Goal: Answer question/provide support: Share knowledge or assist other users

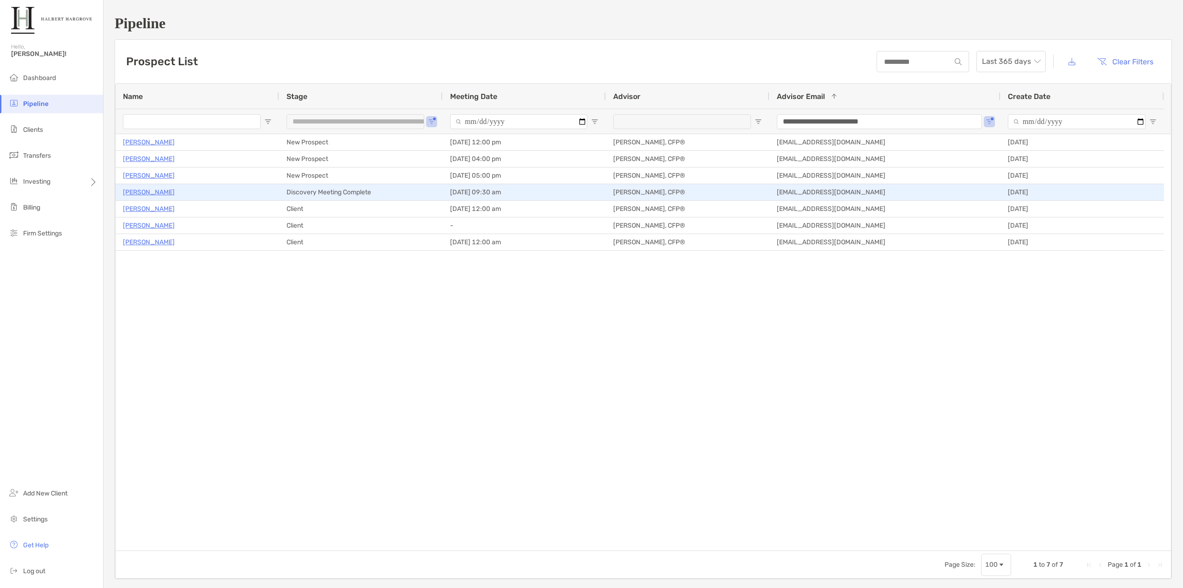
click at [144, 193] on p "[PERSON_NAME]" at bounding box center [149, 192] width 52 height 12
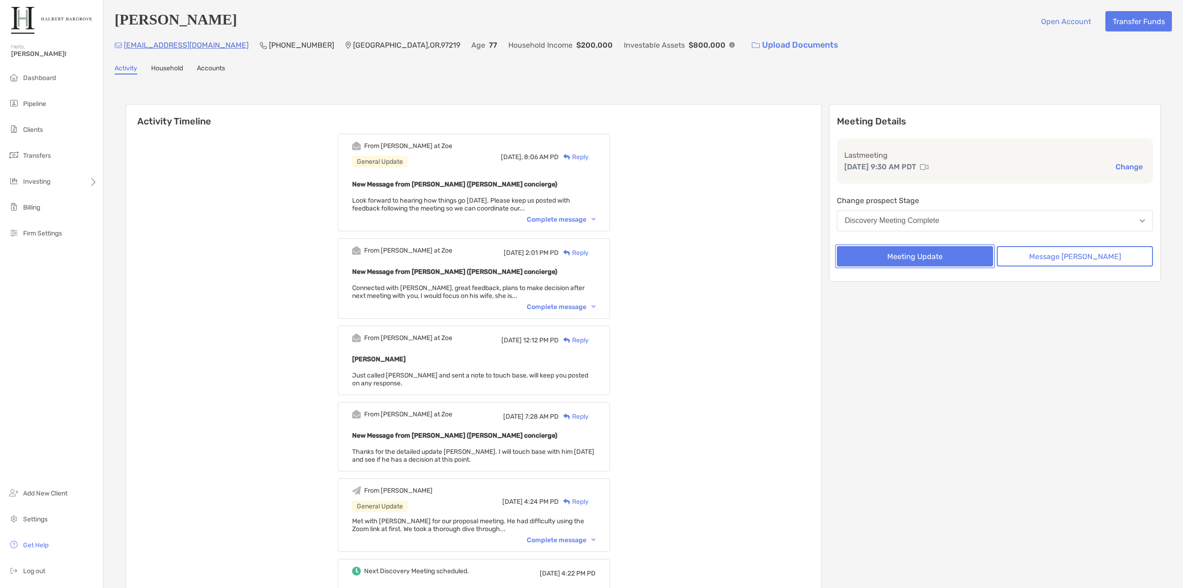
click at [971, 260] on button "Meeting Update" at bounding box center [915, 256] width 156 height 20
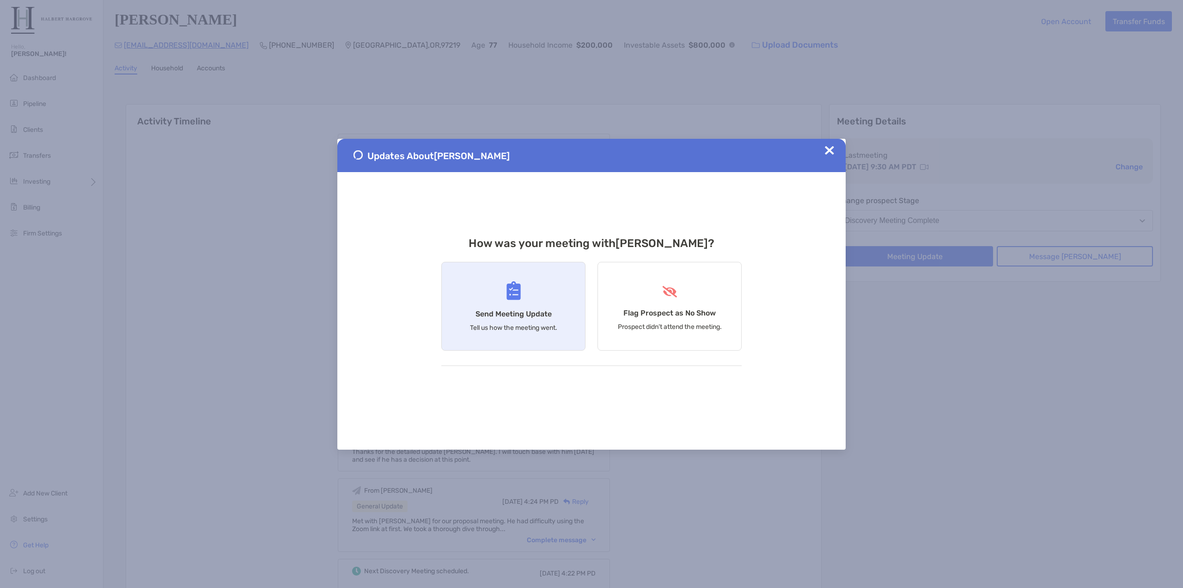
click at [526, 285] on div "Send Meeting Update Tell us how the meeting went." at bounding box center [513, 306] width 144 height 89
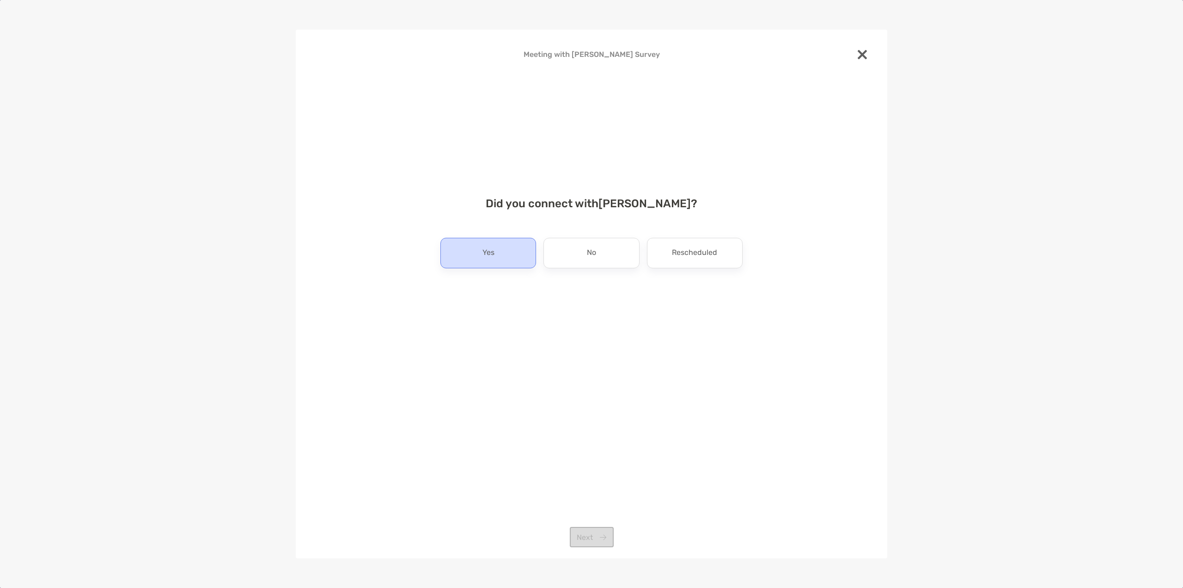
click at [509, 261] on div "Yes" at bounding box center [489, 253] width 96 height 31
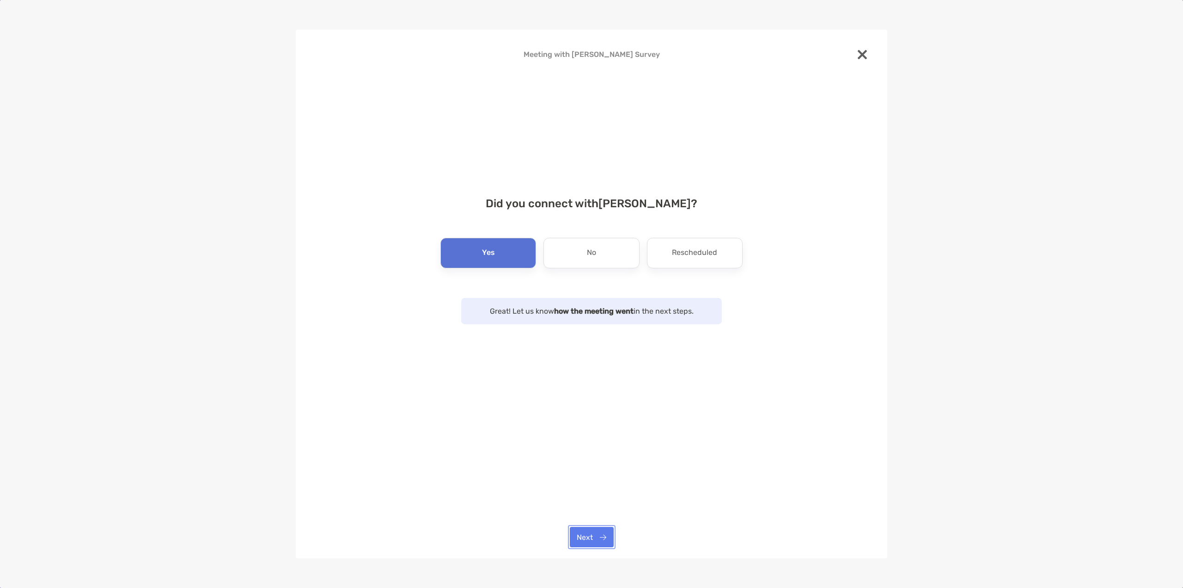
click at [599, 529] on button "Next" at bounding box center [592, 537] width 44 height 20
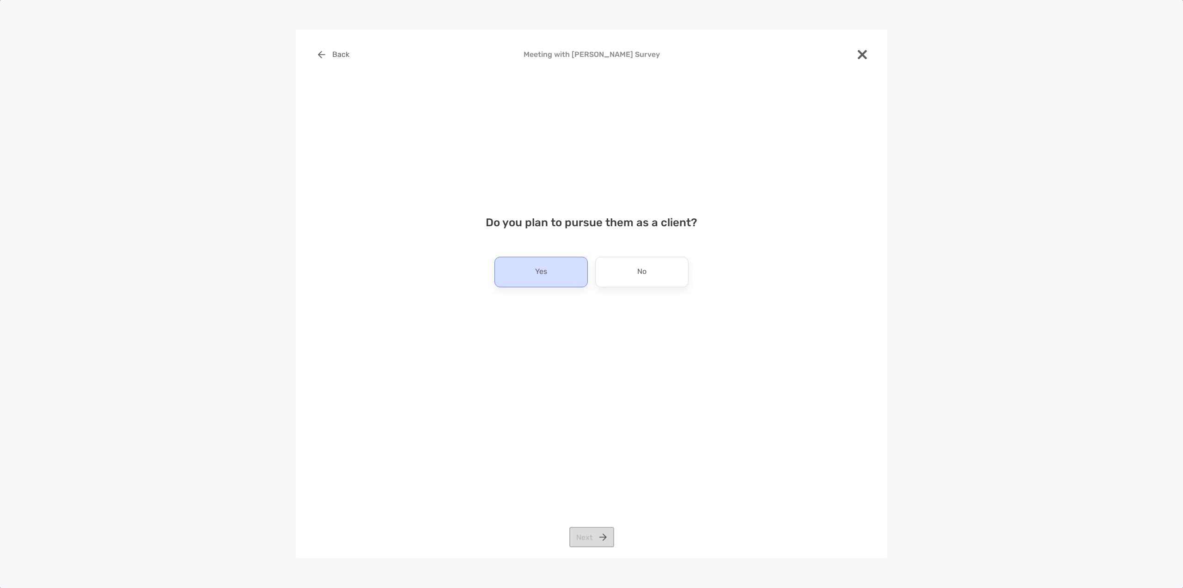
click at [535, 278] on p "Yes" at bounding box center [541, 271] width 12 height 15
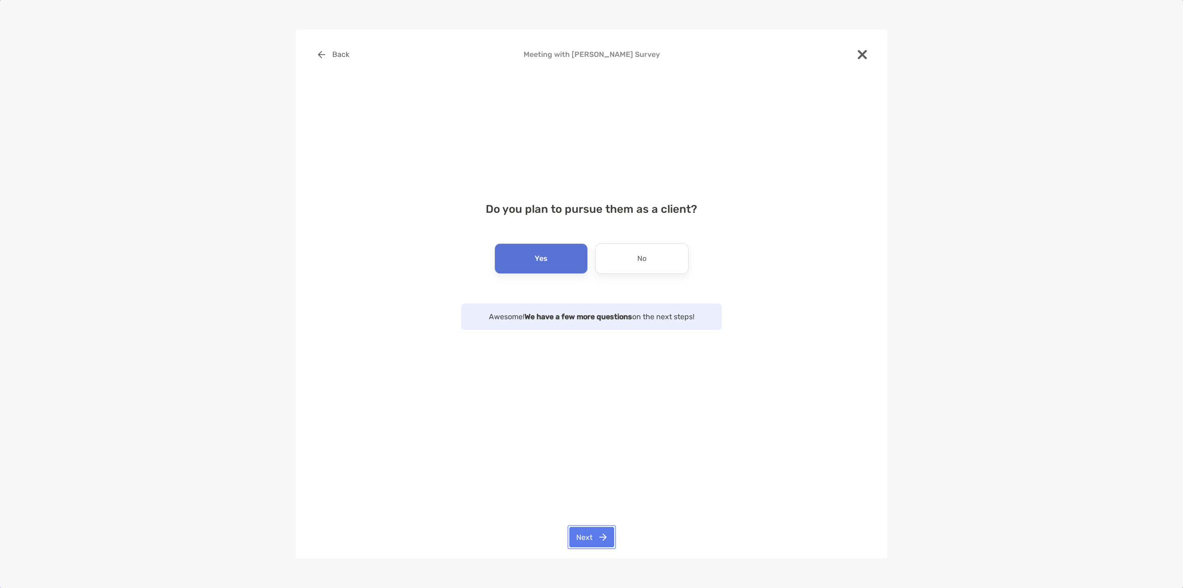
drag, startPoint x: 605, startPoint y: 539, endPoint x: 605, endPoint y: 532, distance: 6.5
click at [605, 537] on button "Next" at bounding box center [592, 537] width 45 height 20
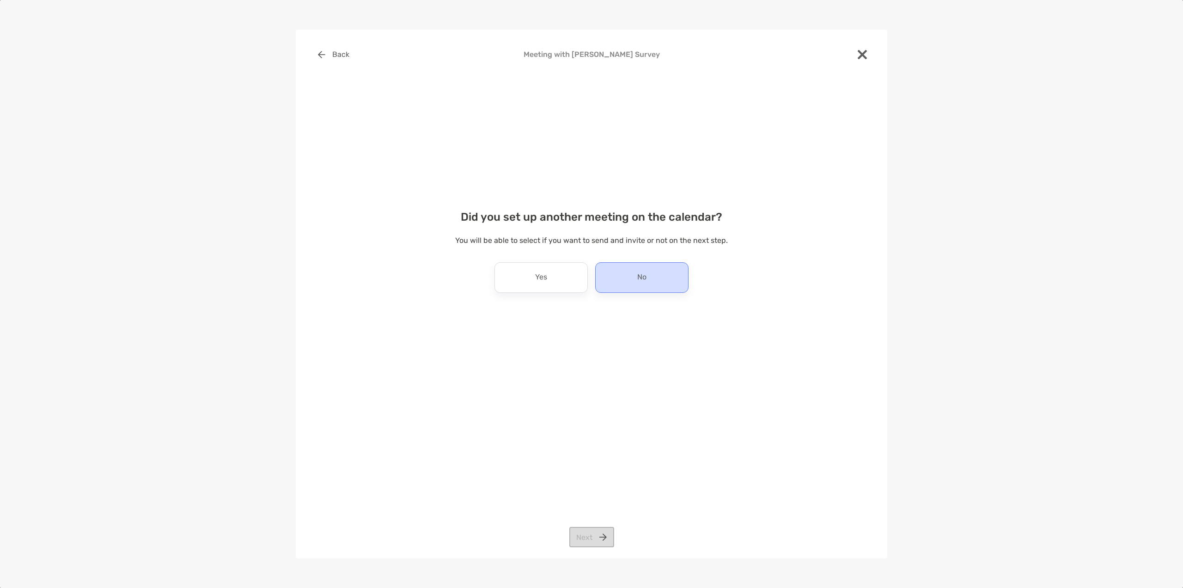
click at [627, 279] on div "No" at bounding box center [641, 277] width 93 height 31
click at [595, 535] on button "Next" at bounding box center [592, 537] width 45 height 20
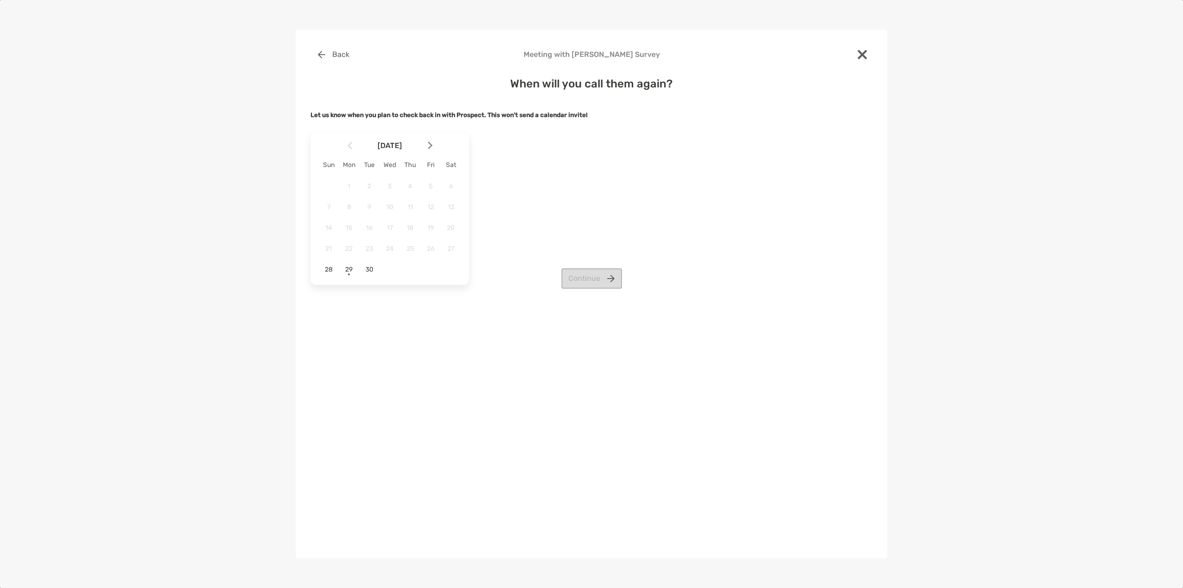
click at [431, 147] on img at bounding box center [430, 145] width 5 height 8
click at [351, 206] on span "6" at bounding box center [349, 207] width 16 height 8
click at [349, 148] on img at bounding box center [350, 145] width 5 height 8
click at [434, 144] on div at bounding box center [434, 145] width 16 height 20
click at [432, 187] on span "3" at bounding box center [431, 186] width 16 height 8
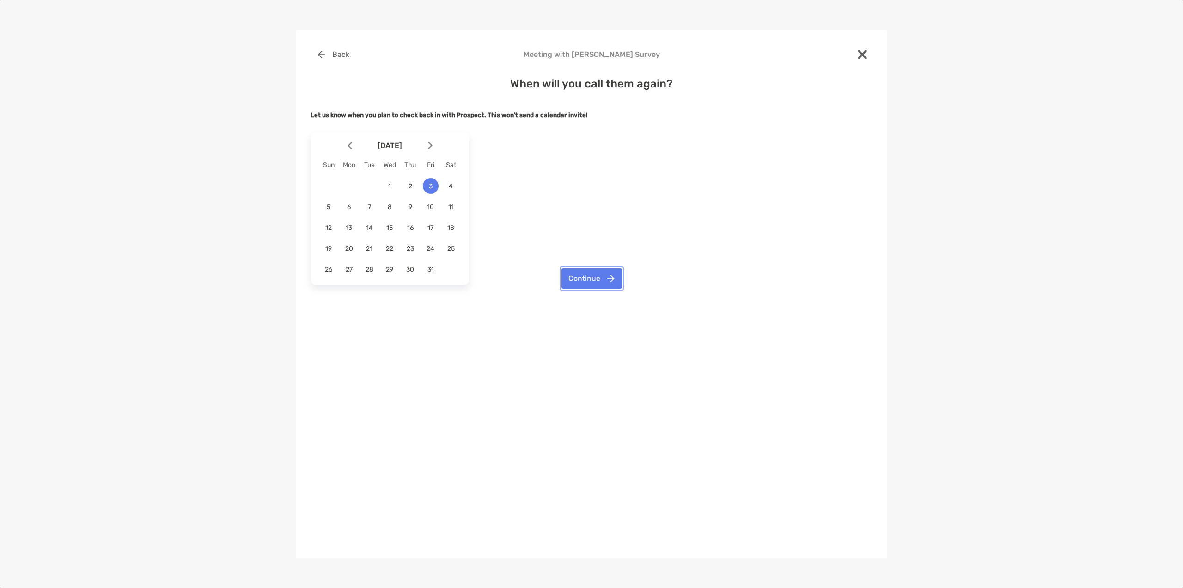
click at [594, 274] on button "Continue" at bounding box center [592, 278] width 61 height 20
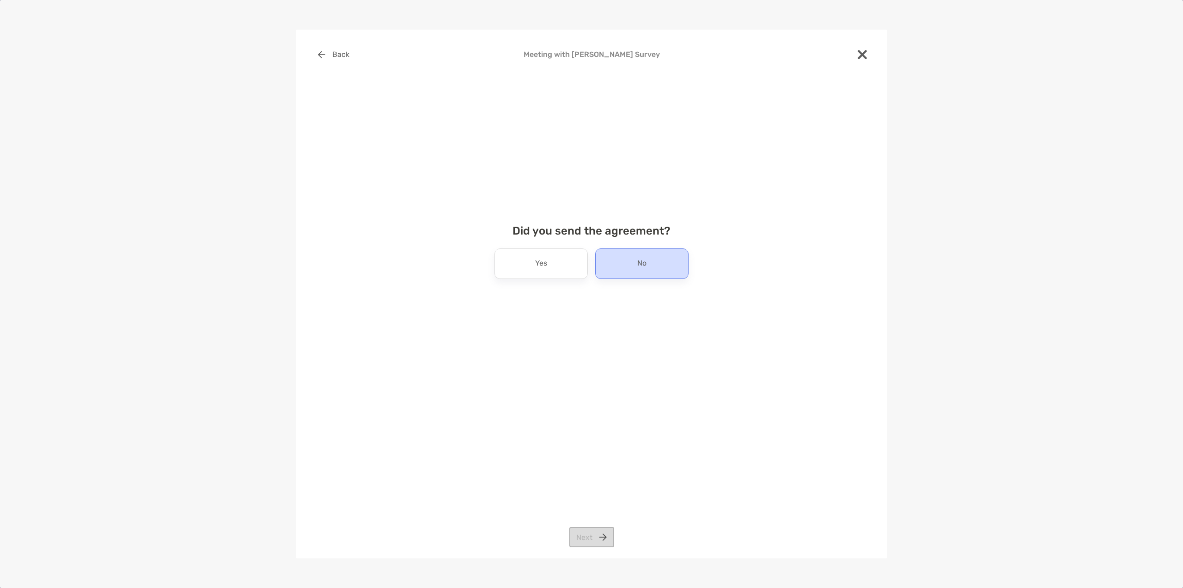
click at [627, 267] on div "No" at bounding box center [641, 263] width 93 height 31
click at [594, 530] on button "Next" at bounding box center [592, 537] width 45 height 20
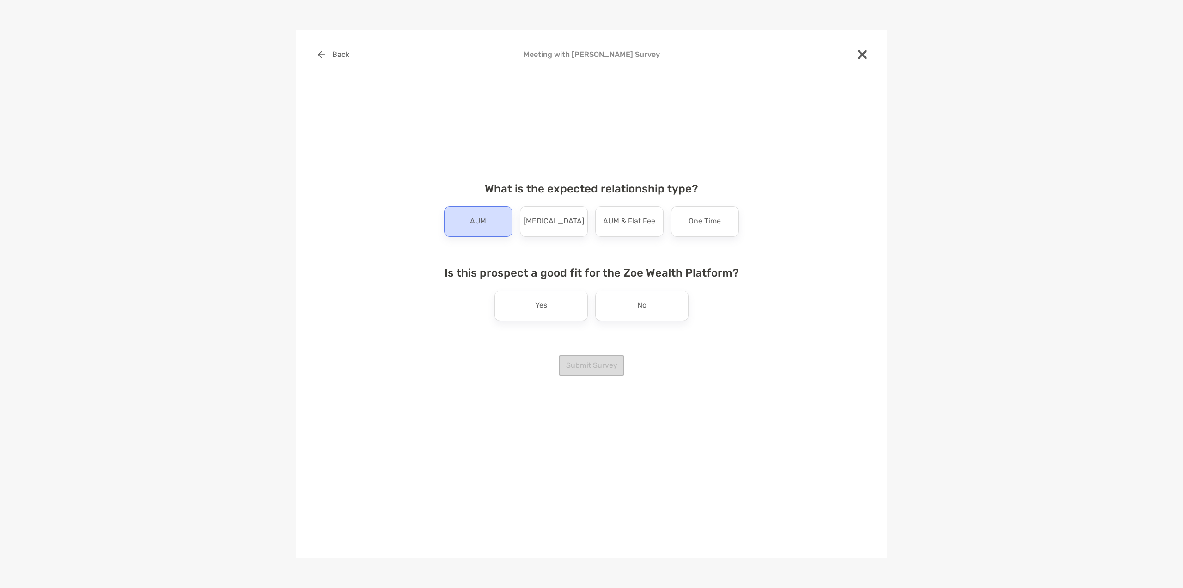
click at [492, 227] on div "AUM" at bounding box center [478, 221] width 68 height 31
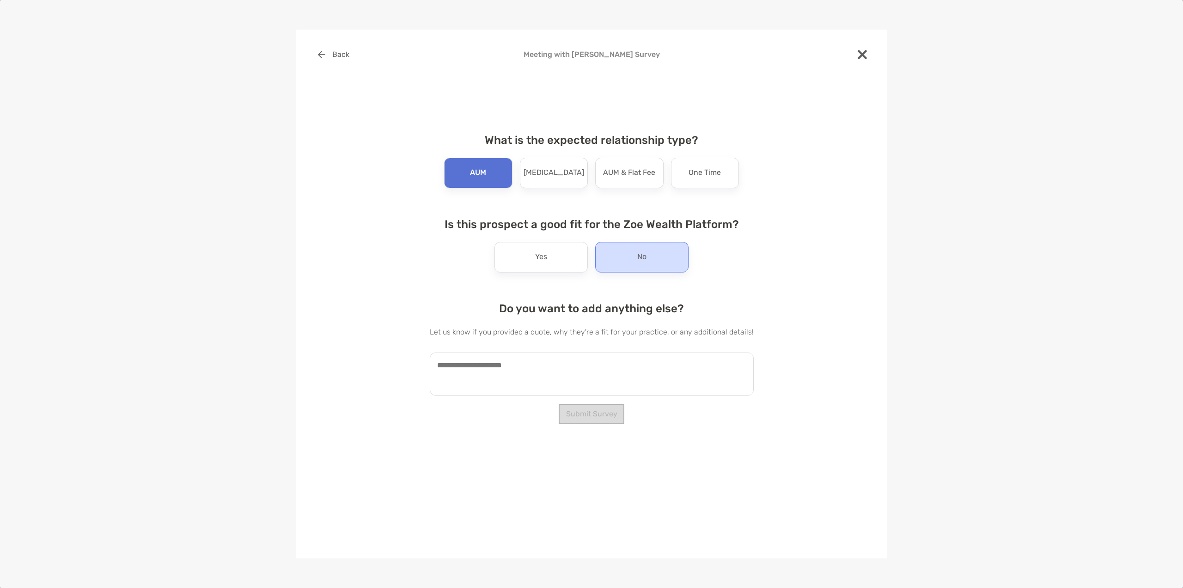
click at [635, 263] on div "No" at bounding box center [641, 257] width 93 height 31
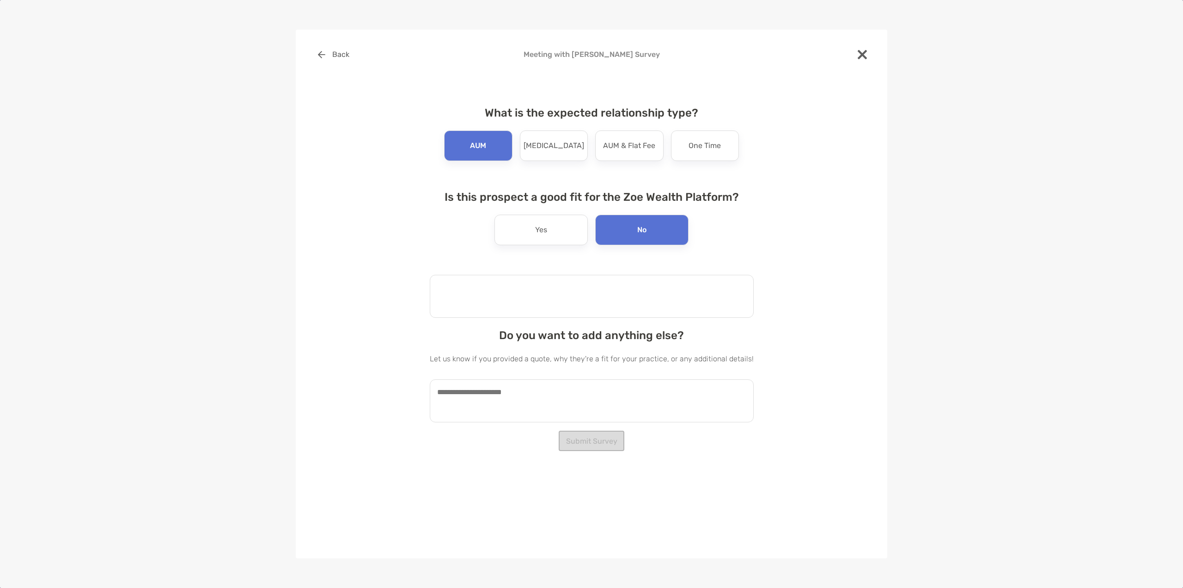
click at [552, 306] on textarea at bounding box center [592, 296] width 324 height 43
type textarea "**********"
click at [536, 397] on textarea at bounding box center [592, 400] width 324 height 43
paste textarea "**********"
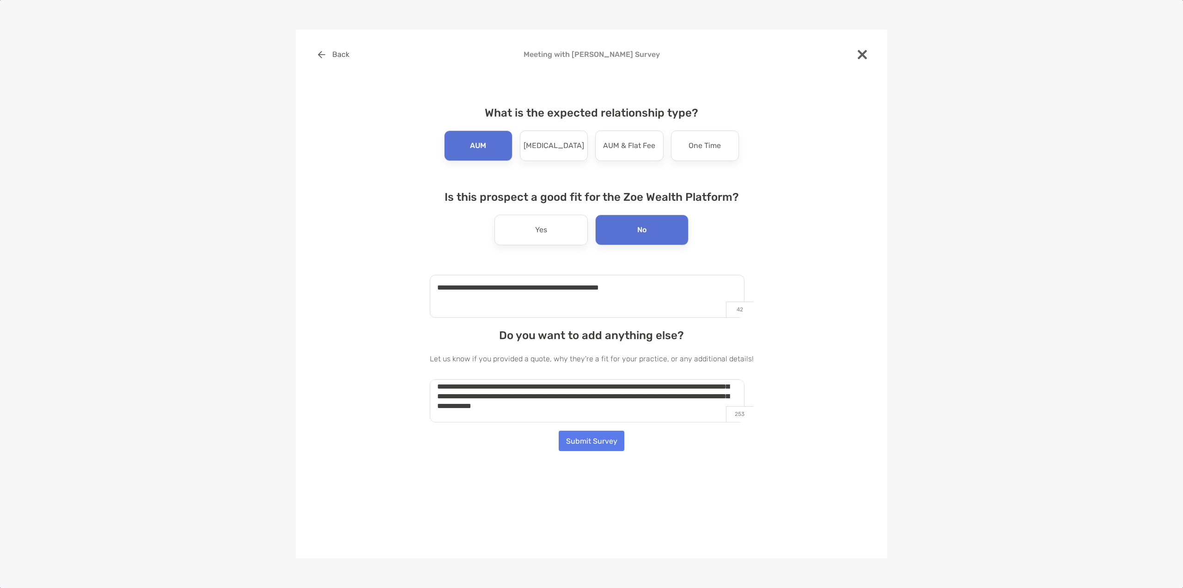
scroll to position [74, 0]
type textarea "**********"
click at [597, 440] on button "Submit Survey" at bounding box center [592, 440] width 66 height 20
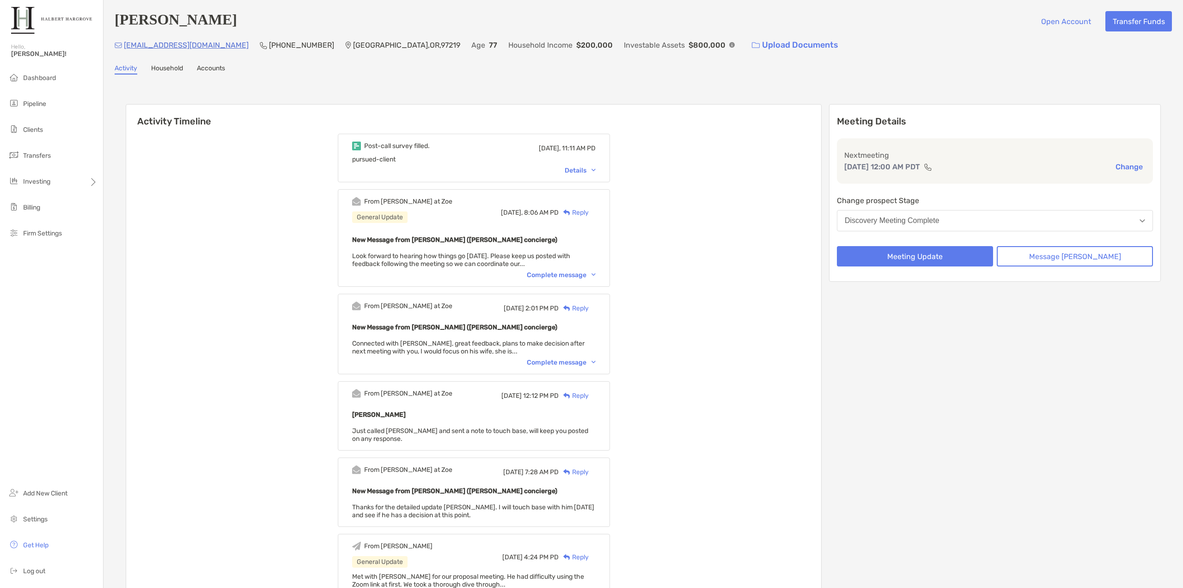
click at [592, 166] on div "Post-call survey filled. Today, 11:11 AM PD pursued-client Details" at bounding box center [474, 158] width 272 height 49
click at [595, 170] on div "Details" at bounding box center [580, 170] width 31 height 8
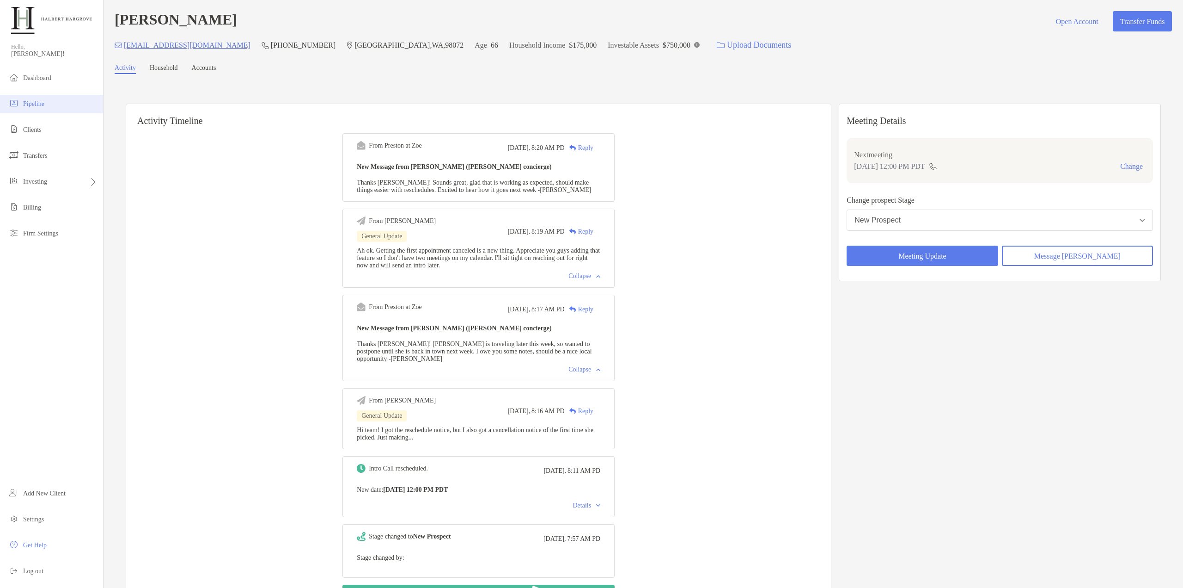
click at [38, 104] on span "Pipeline" at bounding box center [33, 103] width 21 height 7
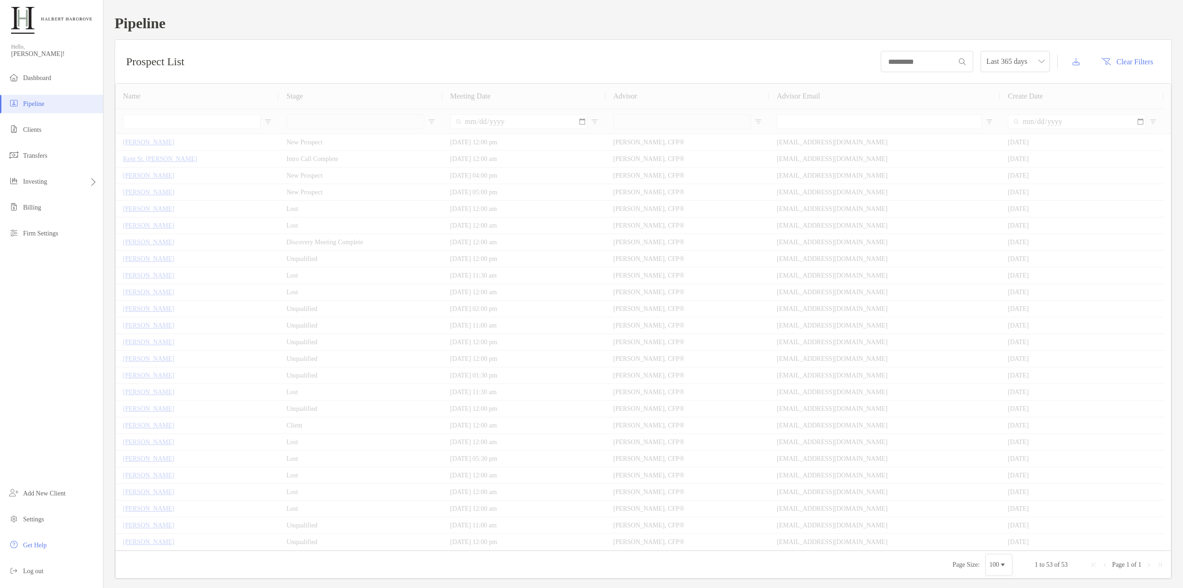
type input "**********"
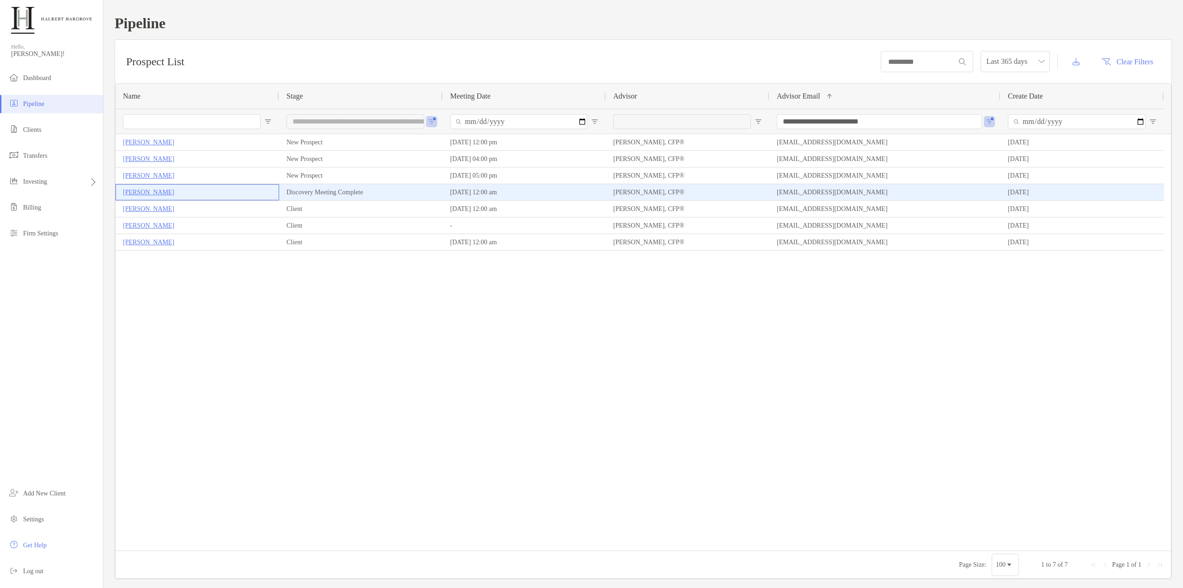
click at [141, 189] on p "[PERSON_NAME]" at bounding box center [148, 192] width 51 height 12
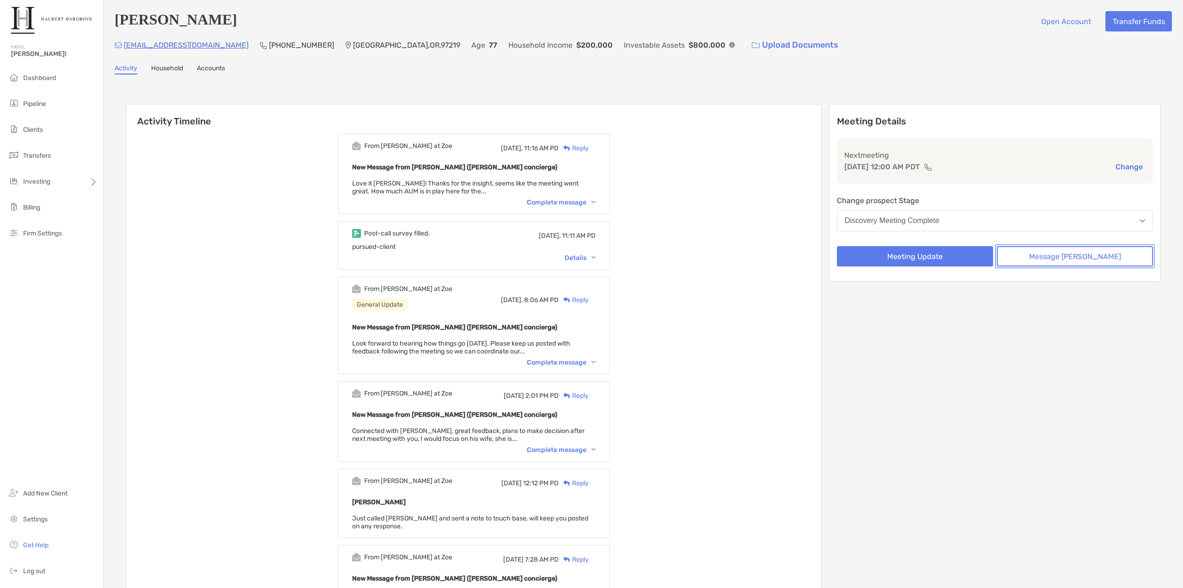
click at [1051, 263] on button "Message Zoe" at bounding box center [1075, 256] width 156 height 20
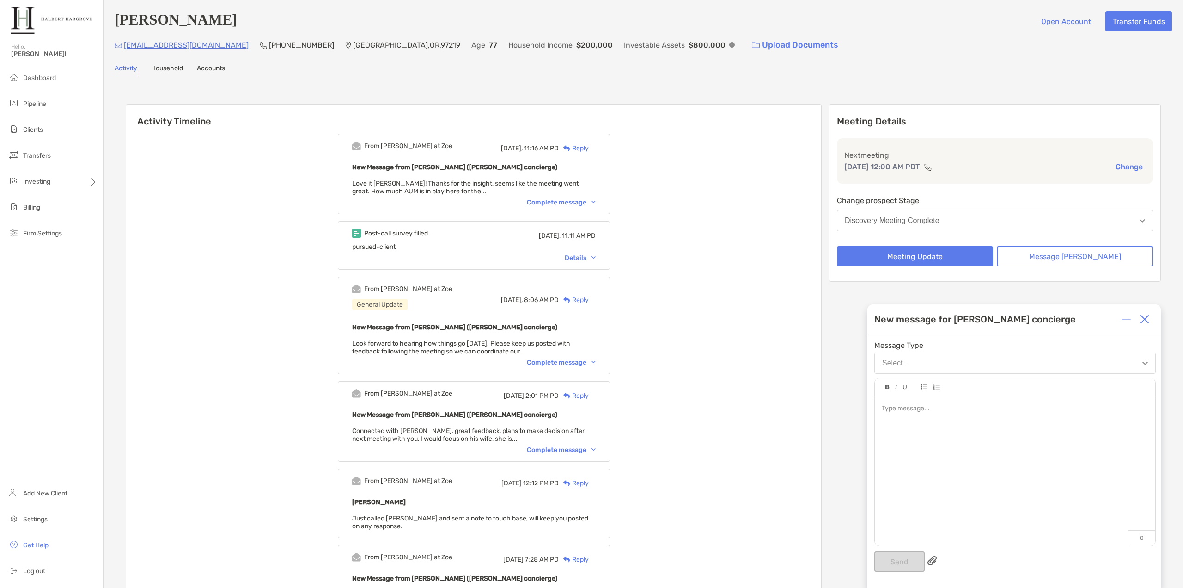
click at [987, 432] on div at bounding box center [1015, 466] width 281 height 140
click at [993, 412] on div "**********" at bounding box center [1015, 409] width 266 height 10
click at [885, 552] on button "Send" at bounding box center [900, 561] width 50 height 20
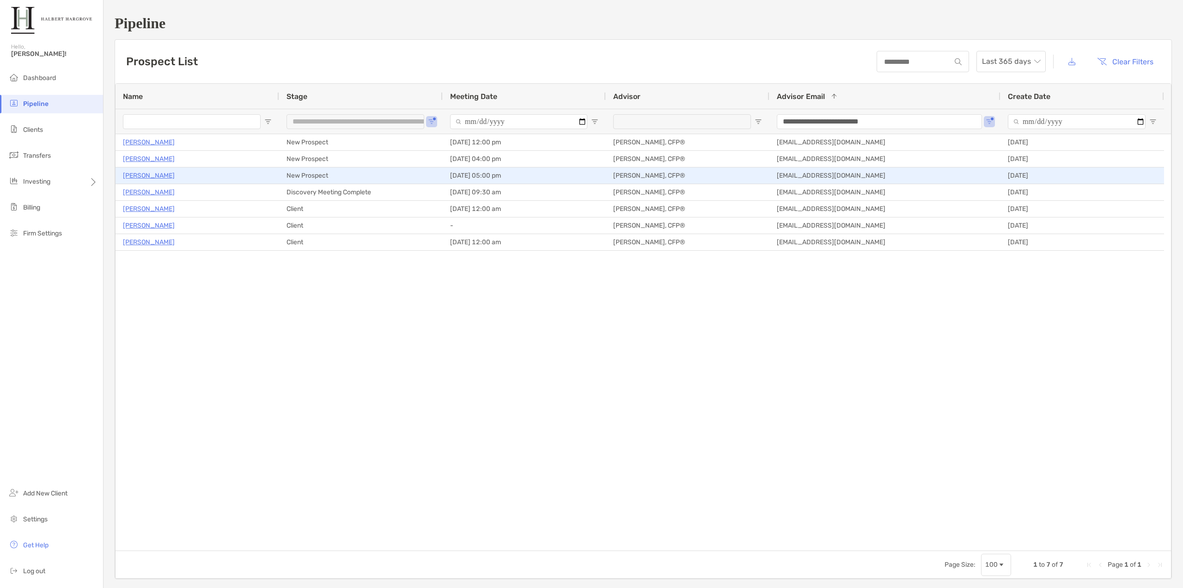
drag, startPoint x: 0, startPoint y: 0, endPoint x: 155, endPoint y: 176, distance: 234.8
click at [155, 176] on p "[PERSON_NAME]" at bounding box center [149, 176] width 52 height 12
click at [153, 175] on p "[PERSON_NAME]" at bounding box center [149, 176] width 52 height 12
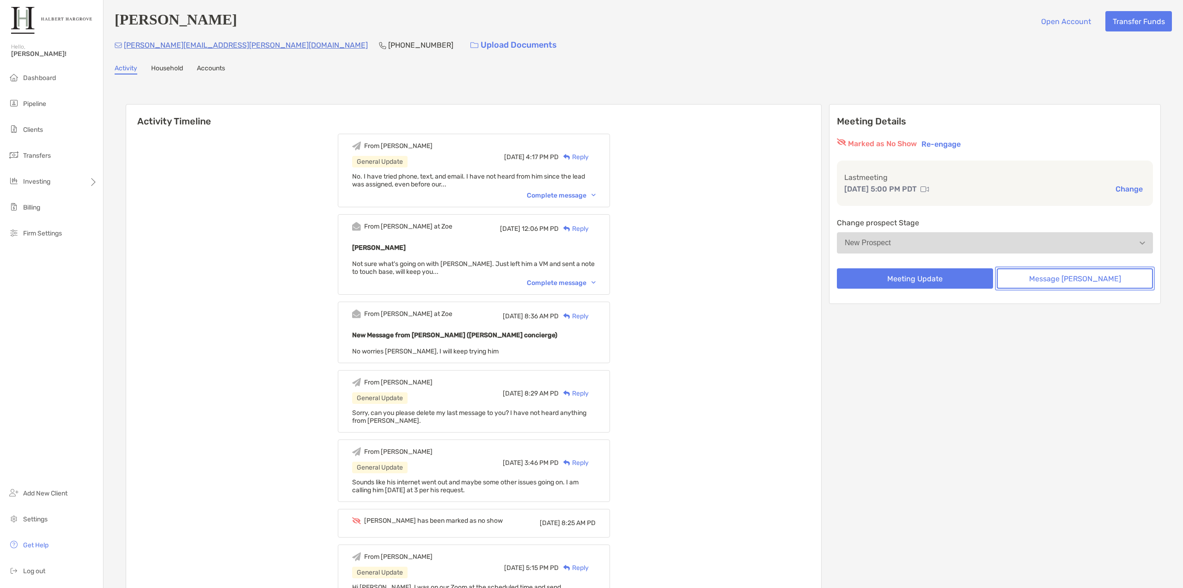
click at [1073, 279] on button "Message [PERSON_NAME]" at bounding box center [1075, 278] width 156 height 20
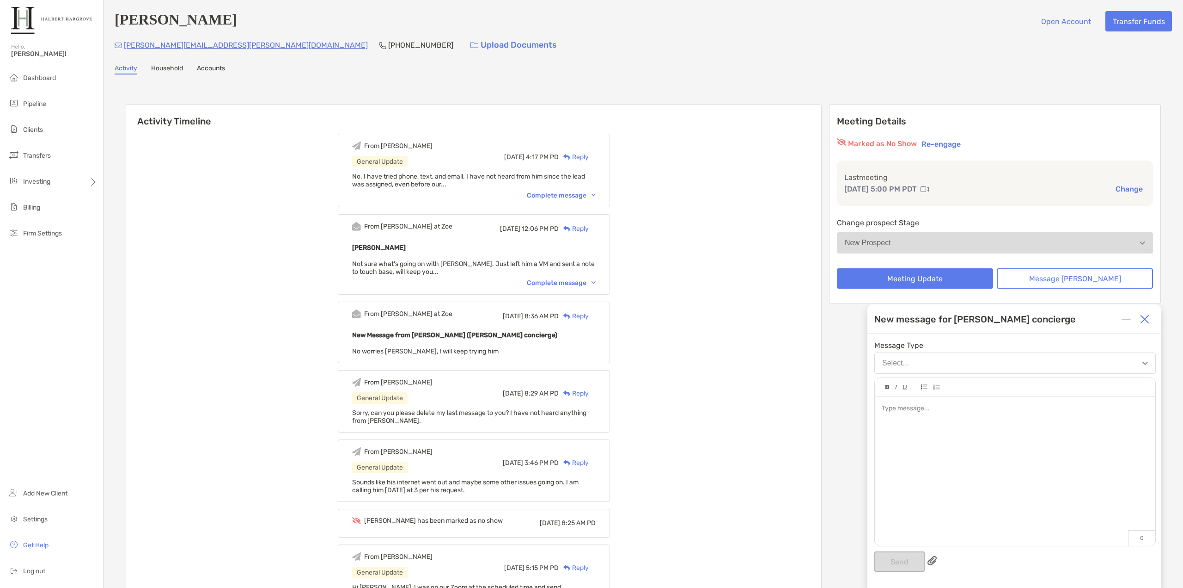
click at [972, 421] on div at bounding box center [1015, 466] width 281 height 140
click at [907, 562] on button "Send" at bounding box center [900, 561] width 50 height 20
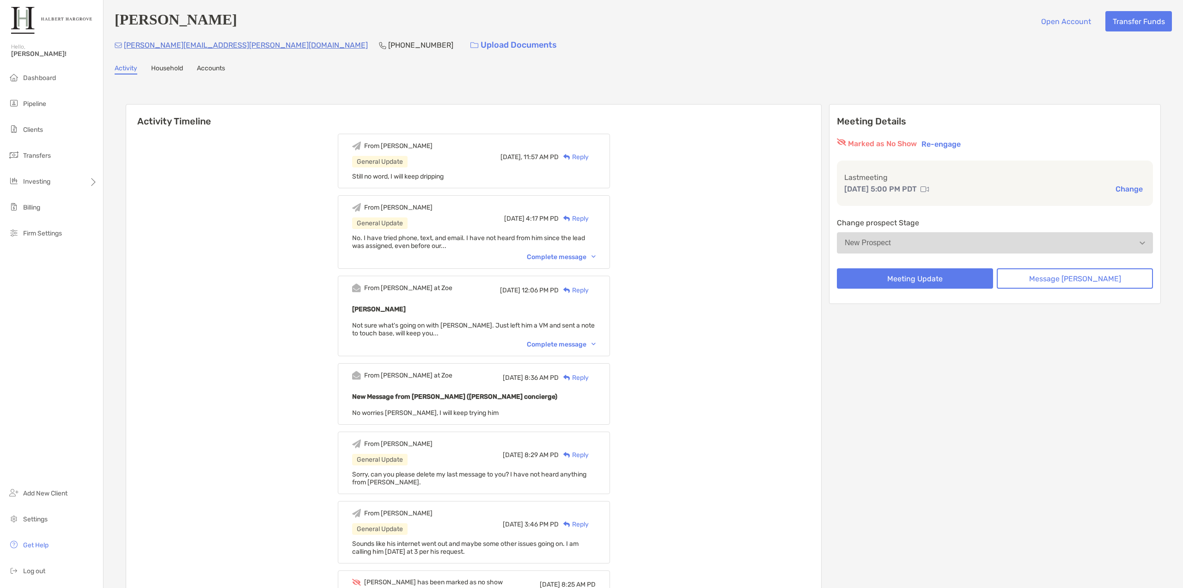
click at [1040, 244] on button "New Prospect" at bounding box center [995, 242] width 316 height 21
click at [1088, 279] on button "Message [PERSON_NAME]" at bounding box center [1075, 278] width 156 height 20
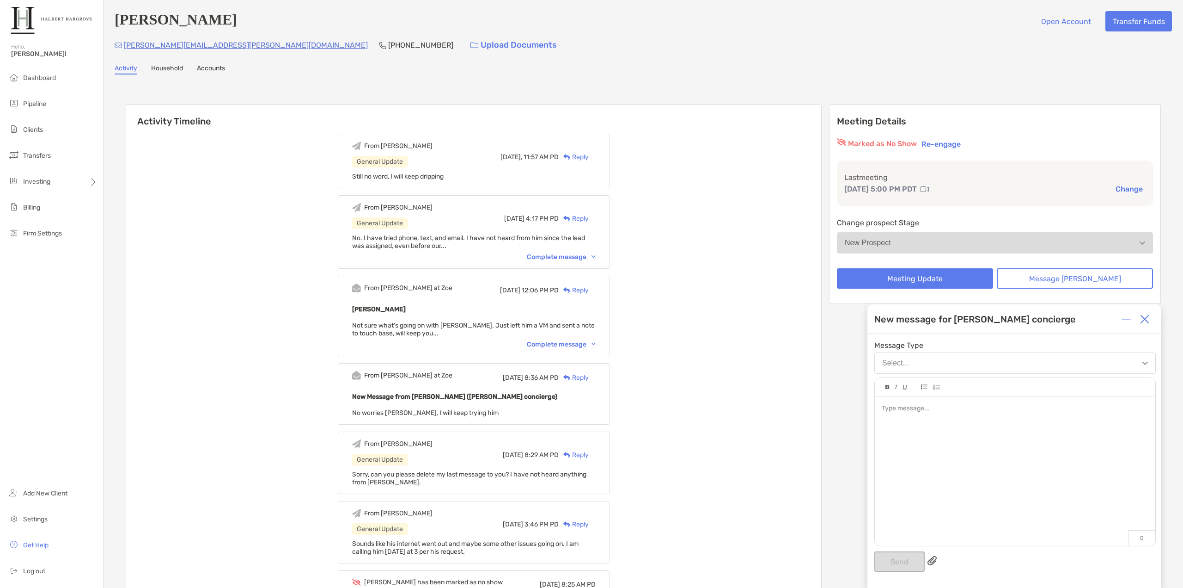
click at [983, 442] on div at bounding box center [1015, 466] width 281 height 140
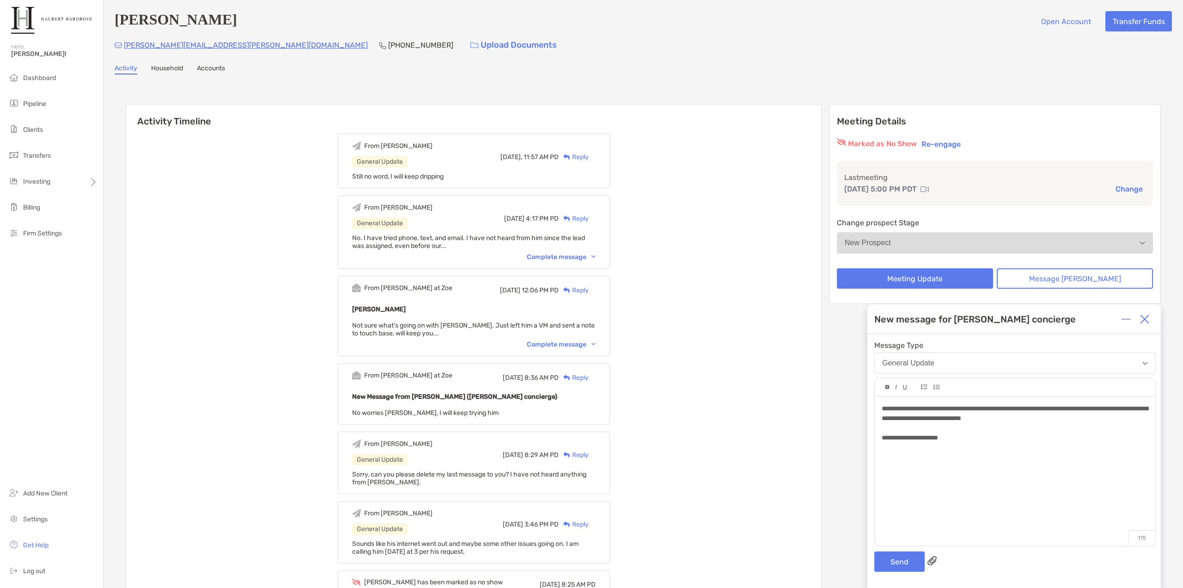
click at [964, 136] on div "Meeting Details Marked as No Show Re-engage Last meeting Sep 8, 5:00 PM PDT Cha…" at bounding box center [995, 204] width 332 height 200
click at [964, 143] on button "Re-engage" at bounding box center [941, 143] width 45 height 11
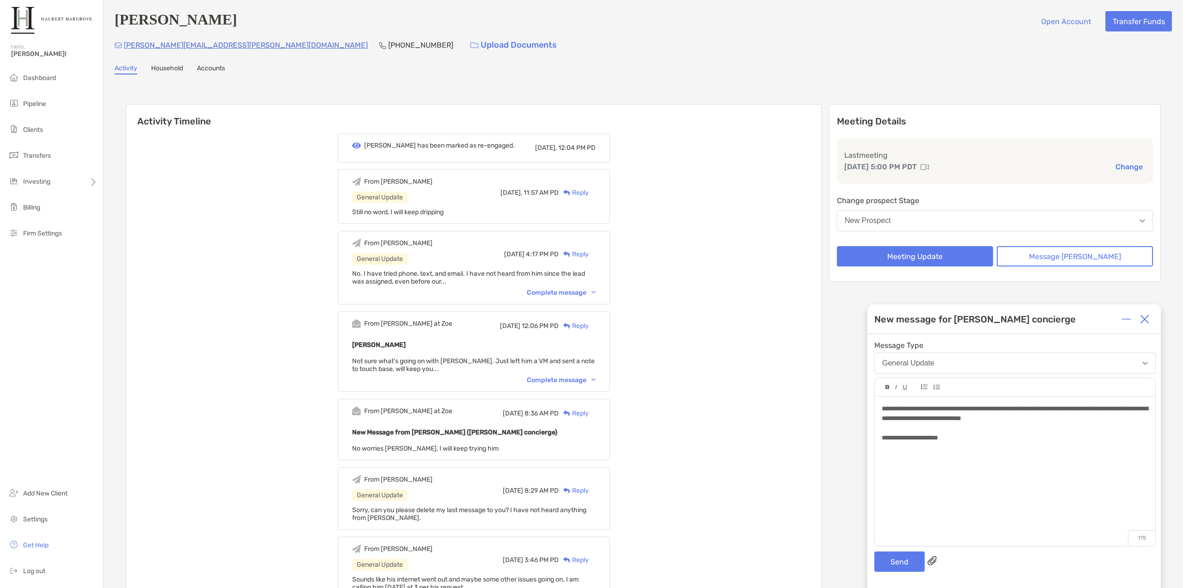
click at [1097, 221] on button "New Prospect" at bounding box center [995, 220] width 316 height 21
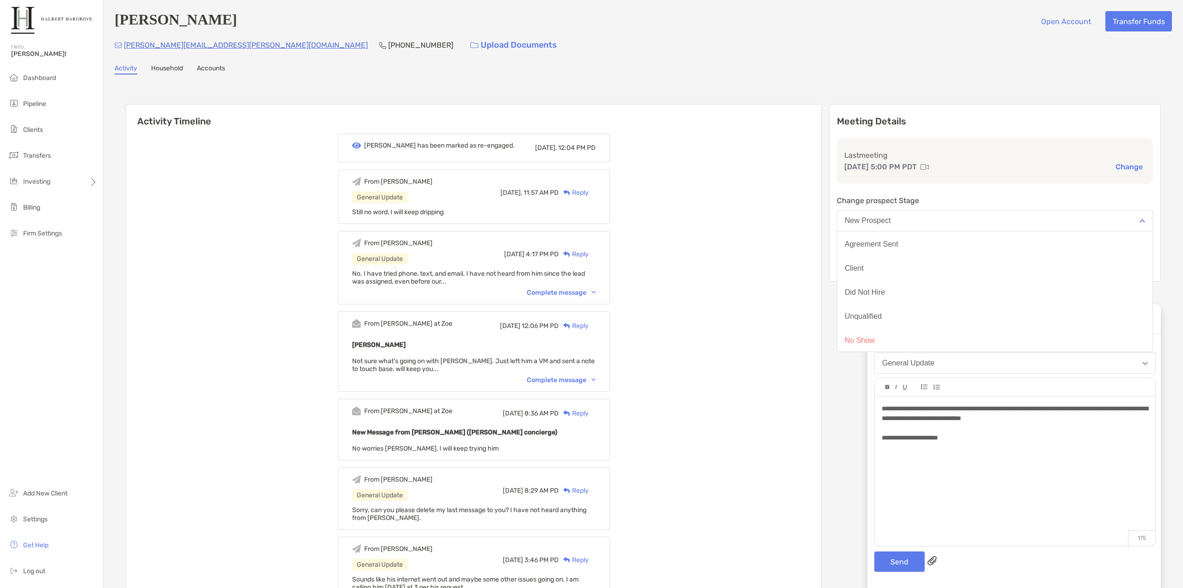
scroll to position [72, 0]
click at [949, 309] on button "Unqualified" at bounding box center [995, 315] width 315 height 24
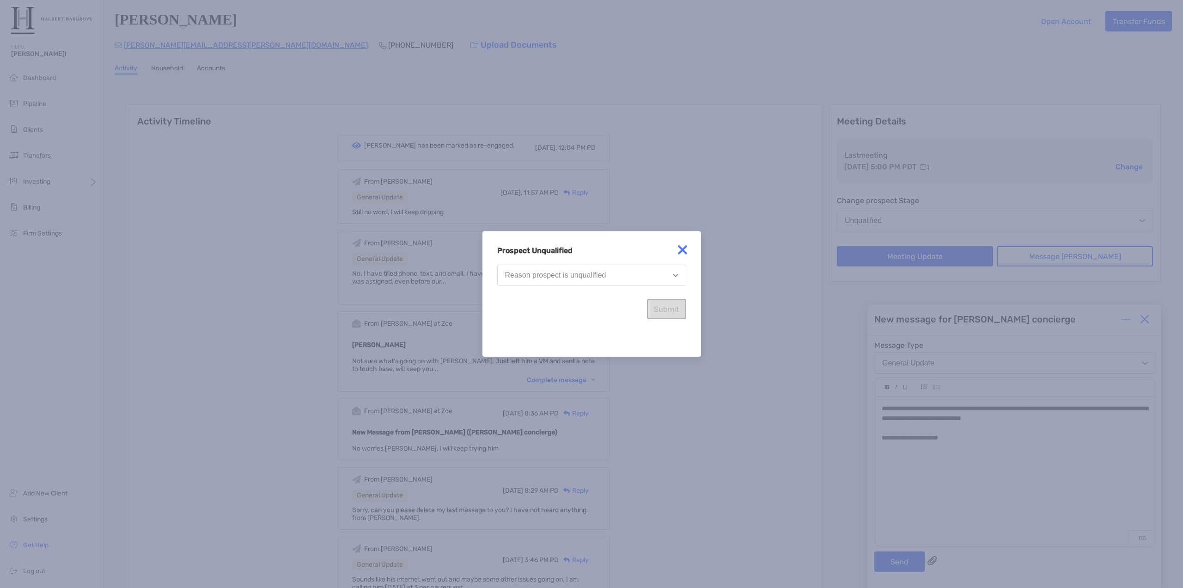
click at [629, 283] on button "Reason prospect is unqualified" at bounding box center [591, 274] width 189 height 21
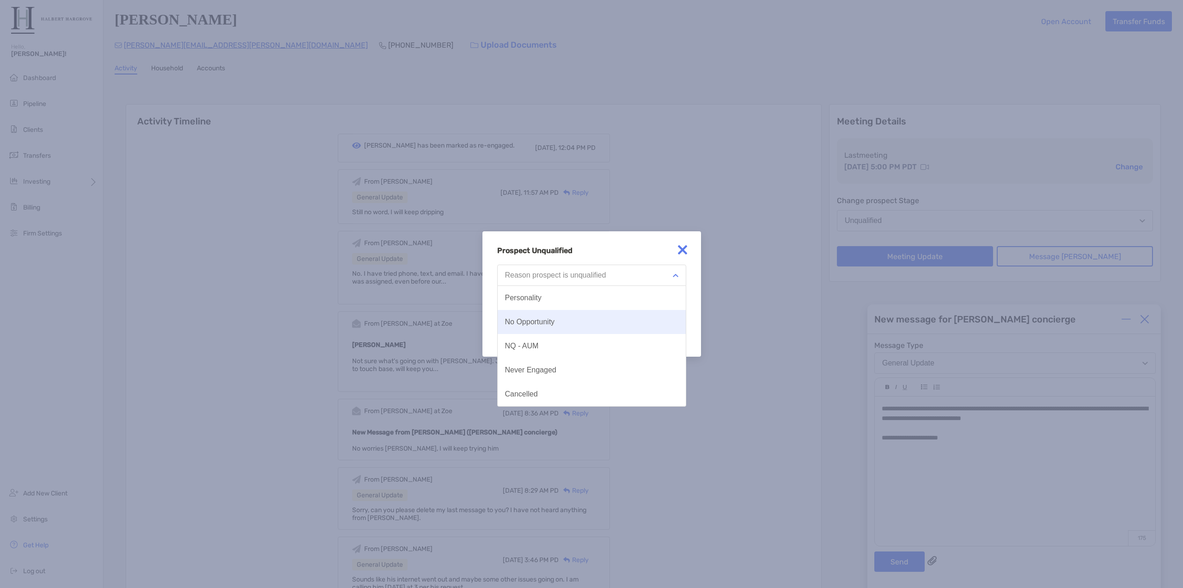
click at [602, 322] on button "No Opportunity" at bounding box center [592, 322] width 188 height 24
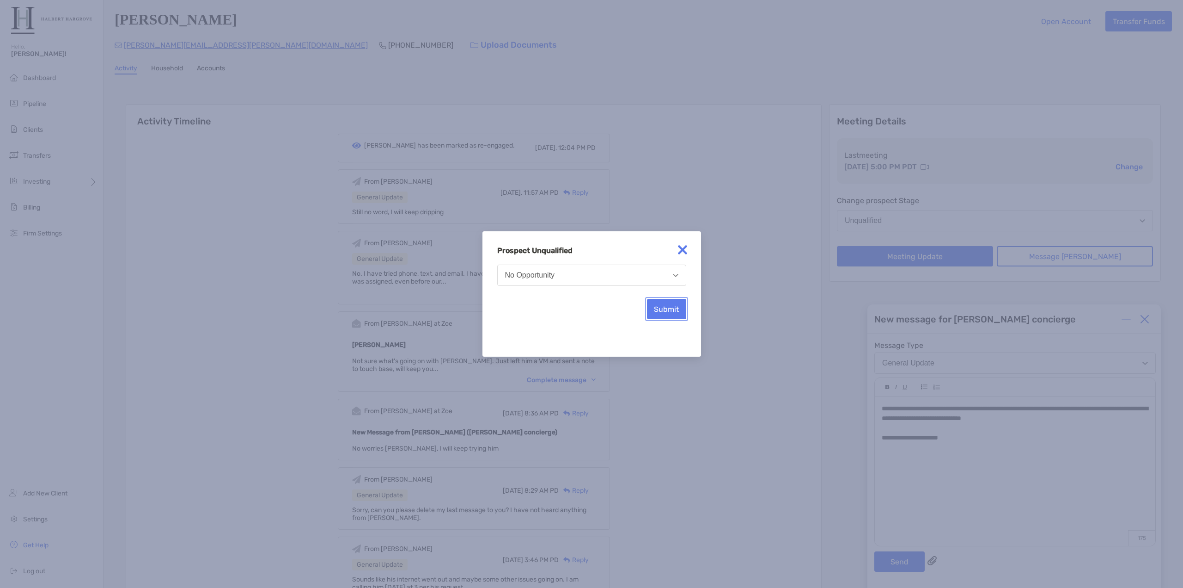
click at [671, 313] on button "Submit" at bounding box center [666, 309] width 39 height 20
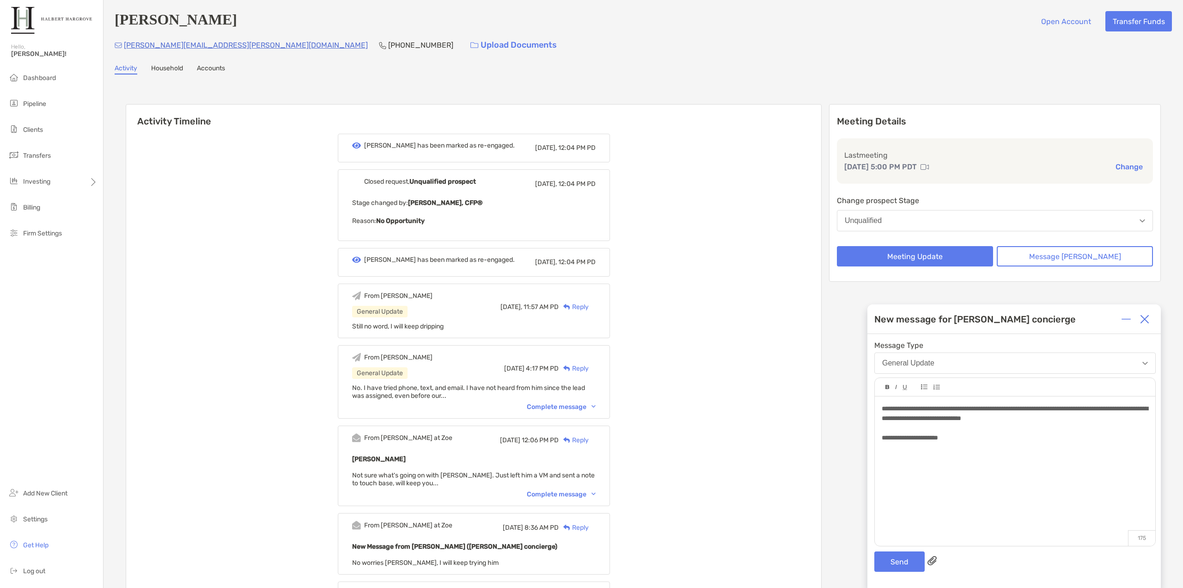
click at [967, 436] on div "**********" at bounding box center [1015, 438] width 266 height 10
drag, startPoint x: 967, startPoint y: 437, endPoint x: 974, endPoint y: 436, distance: 7.0
click at [974, 436] on div "**********" at bounding box center [1015, 438] width 266 height 10
click at [899, 554] on button "Send" at bounding box center [900, 561] width 50 height 20
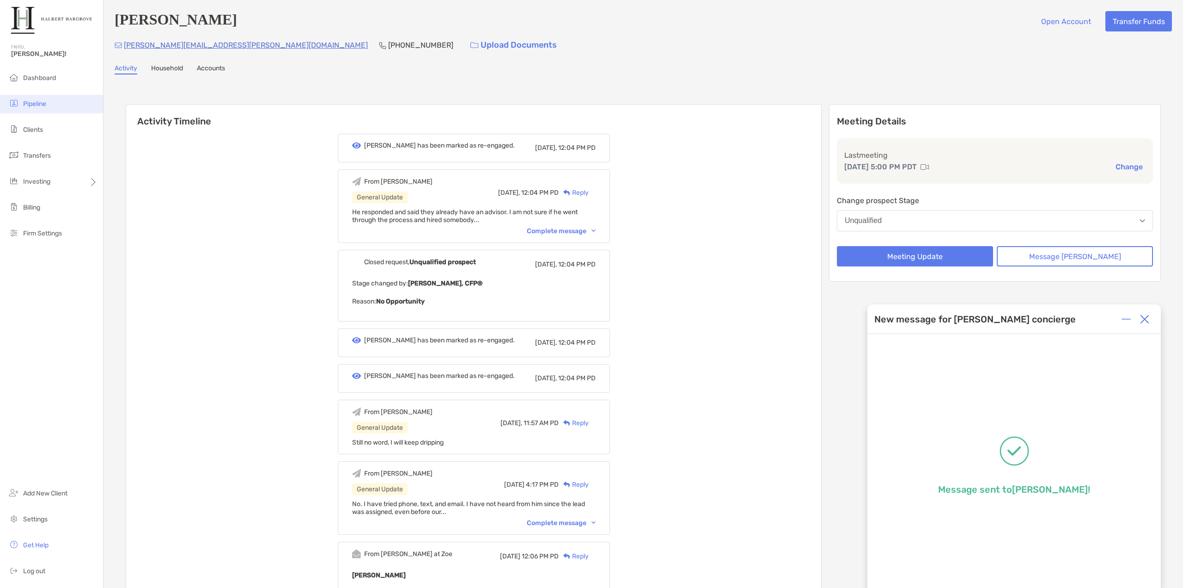
click at [60, 98] on li "Pipeline" at bounding box center [51, 104] width 103 height 18
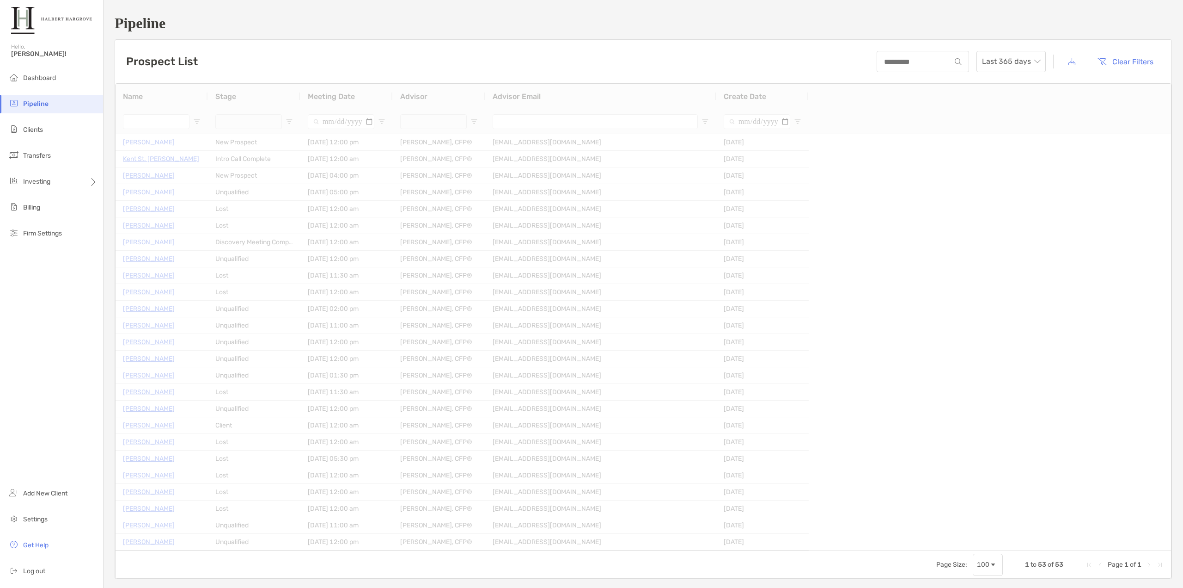
type input "**********"
